Goal: Task Accomplishment & Management: Complete application form

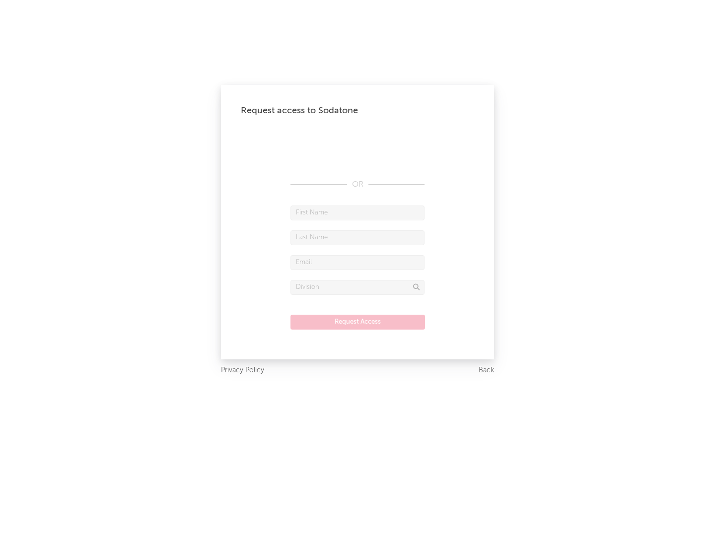
click at [357, 212] on input "text" at bounding box center [357, 213] width 134 height 15
type input "[PERSON_NAME]"
click at [357, 237] on input "text" at bounding box center [357, 237] width 134 height 15
type input "[PERSON_NAME]"
click at [357, 262] on input "text" at bounding box center [357, 262] width 134 height 15
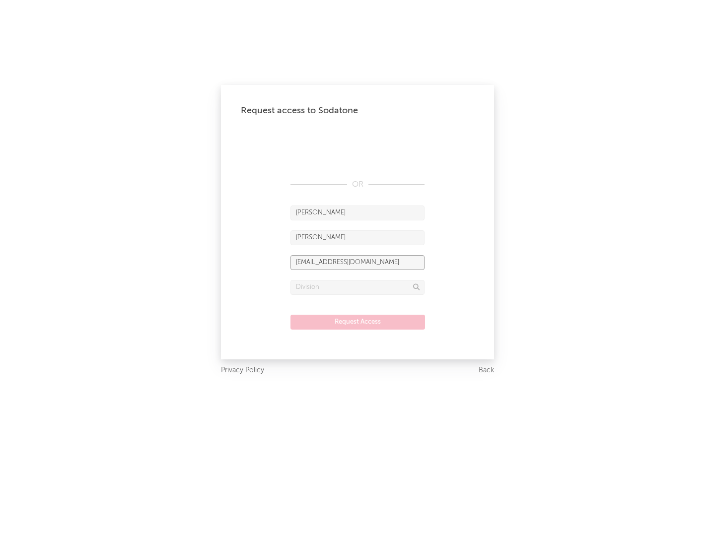
type input "[EMAIL_ADDRESS][DOMAIN_NAME]"
click at [357, 287] on input "text" at bounding box center [357, 287] width 134 height 15
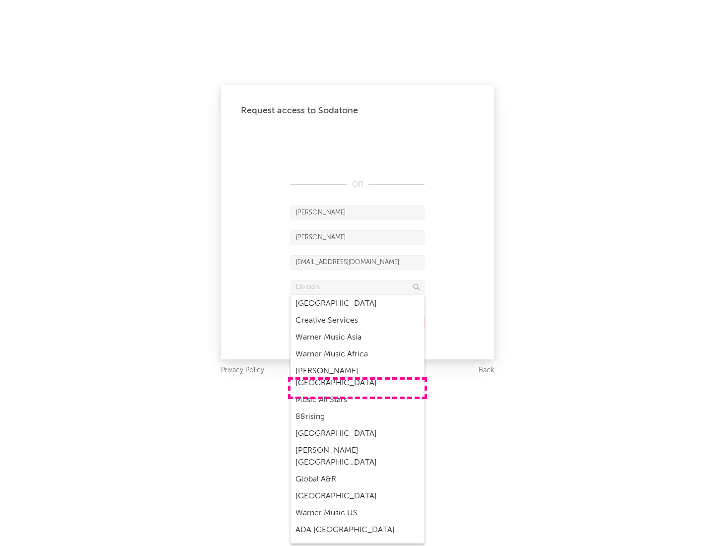
click at [357, 392] on div "Music All Stars" at bounding box center [357, 400] width 134 height 17
type input "Music All Stars"
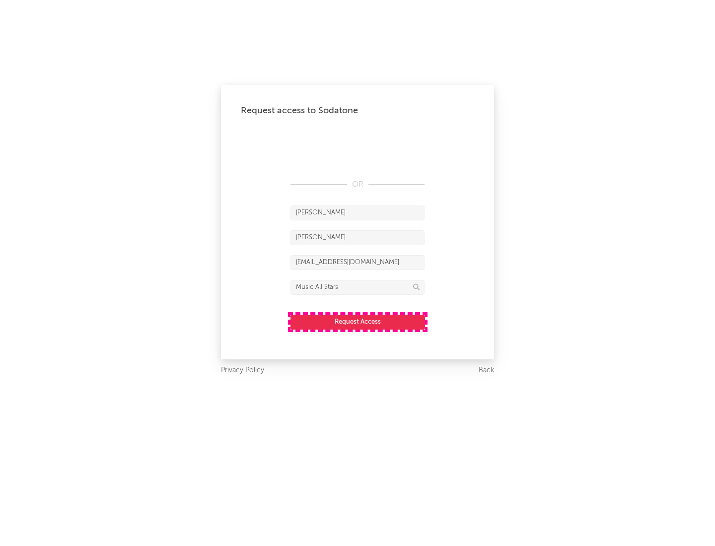
click at [357, 322] on button "Request Access" at bounding box center [357, 322] width 135 height 15
